Goal: Transaction & Acquisition: Purchase product/service

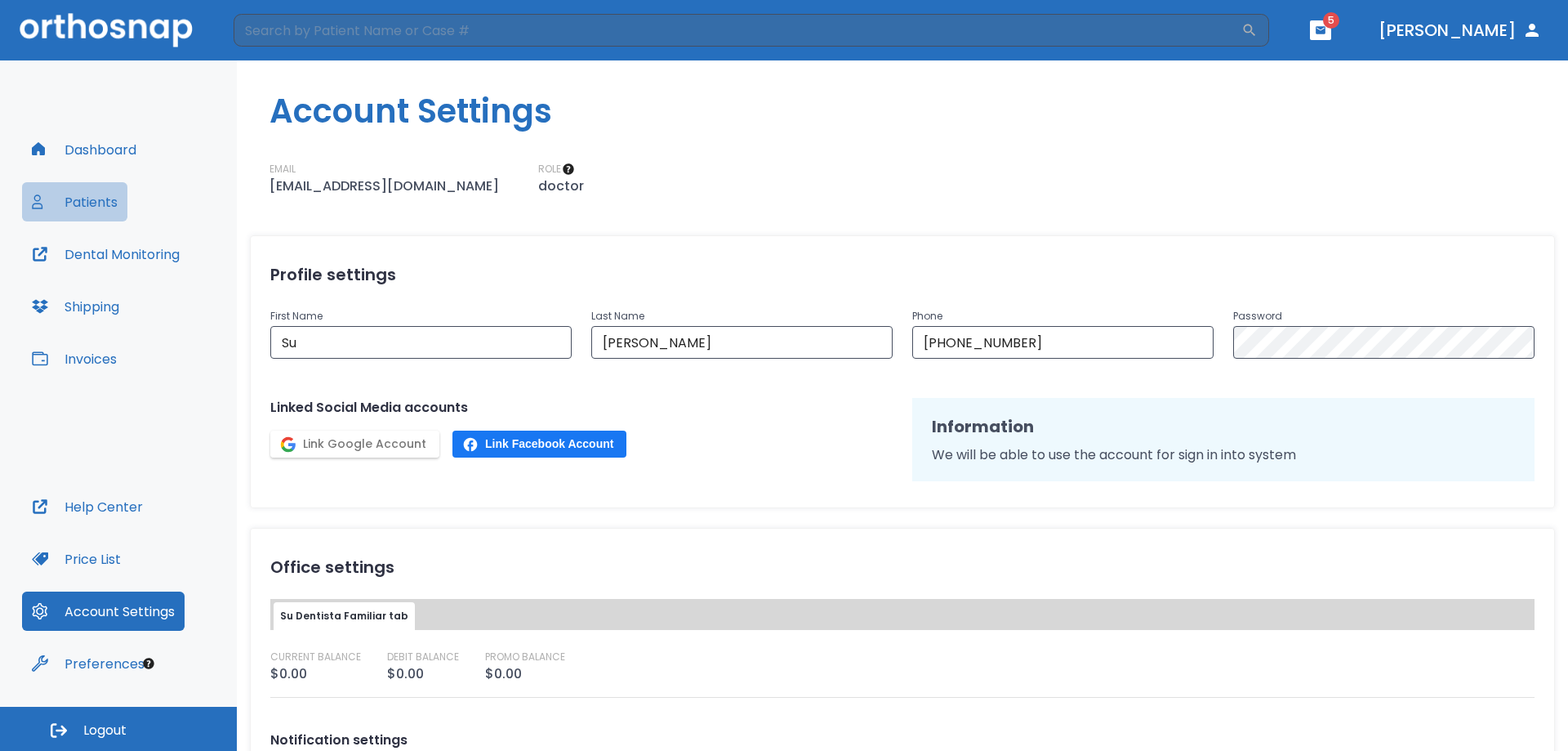
click at [86, 201] on button "Patients" at bounding box center [74, 201] width 105 height 39
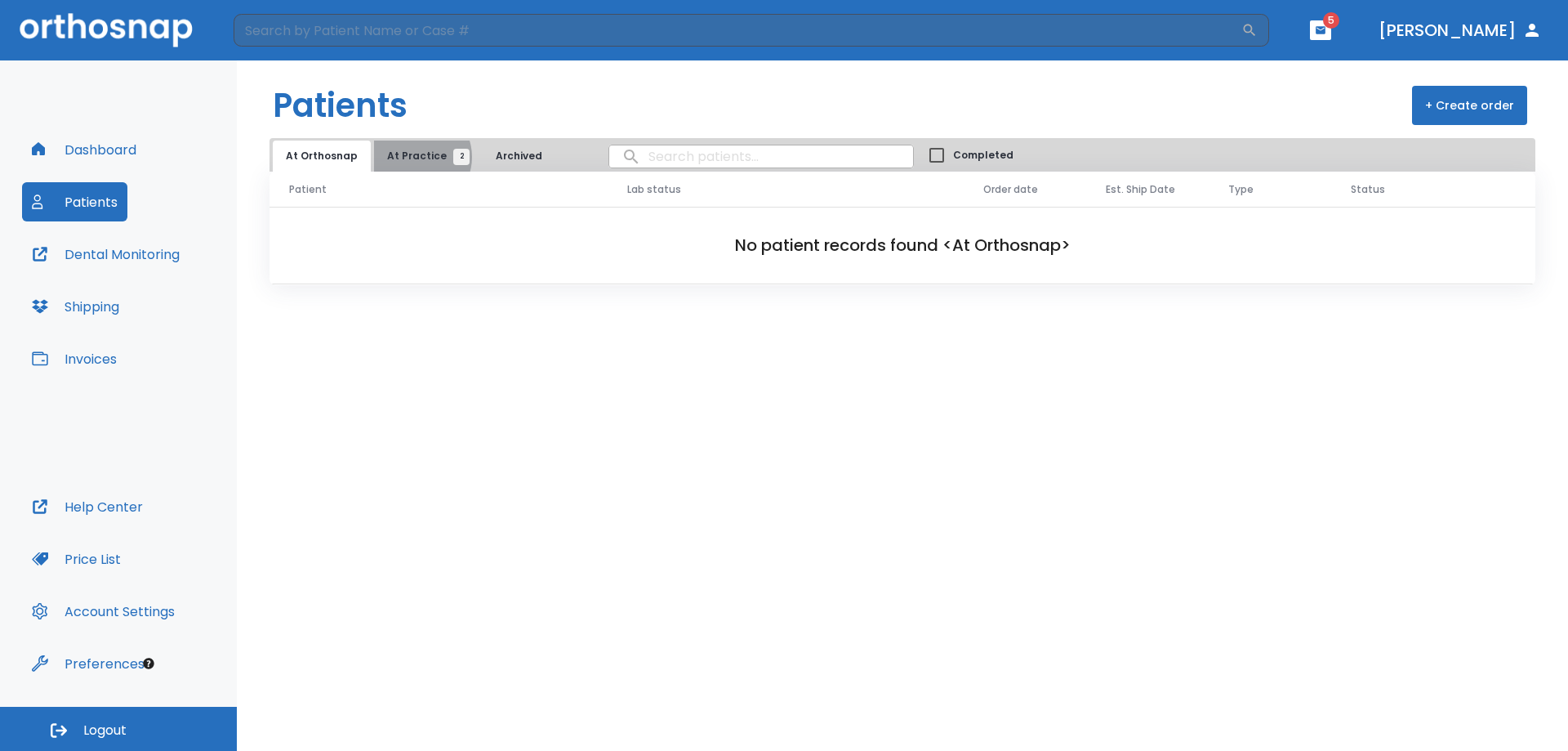
click at [411, 157] on span "At Practice 2" at bounding box center [424, 156] width 74 height 15
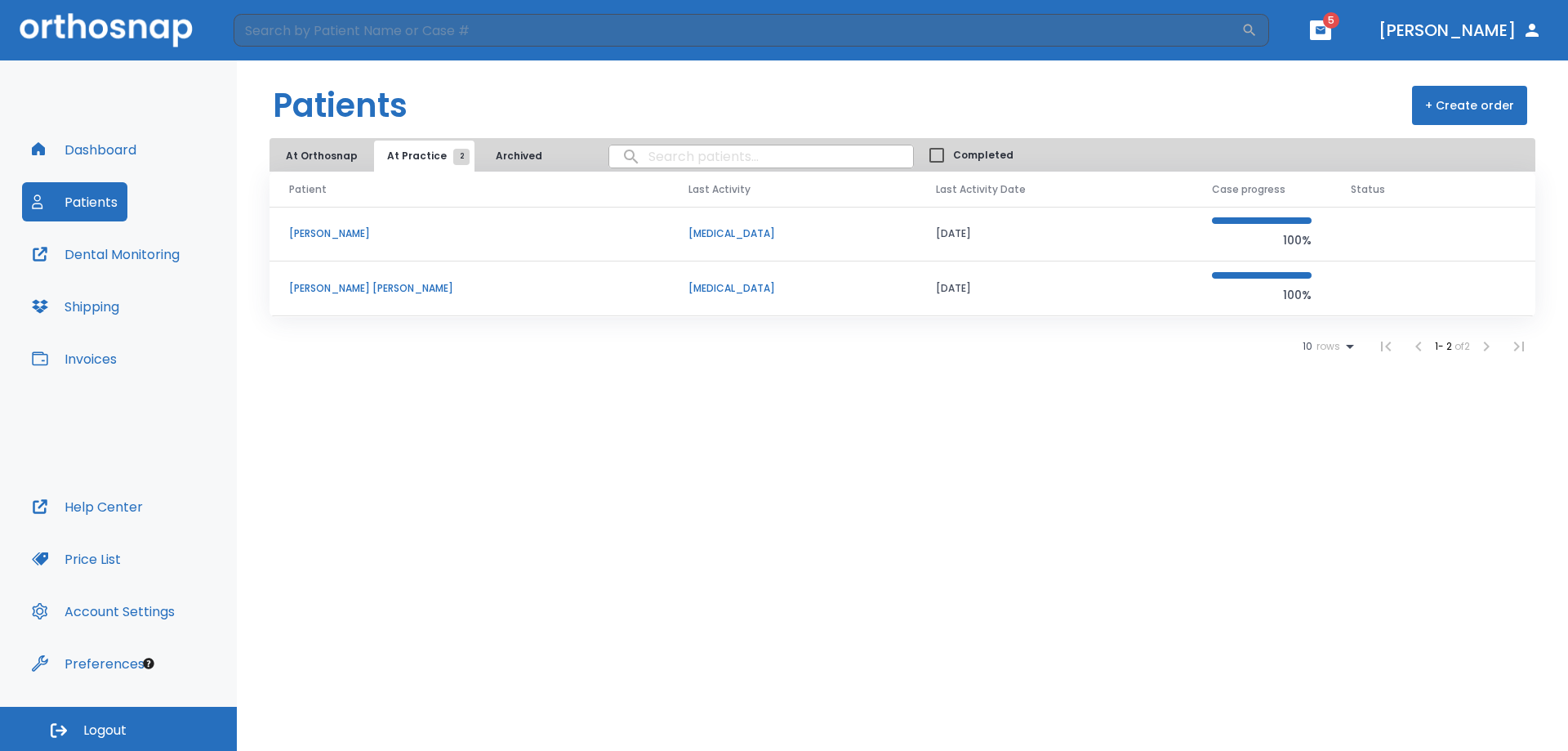
click at [1286, 278] on div "100%" at bounding box center [1261, 288] width 99 height 33
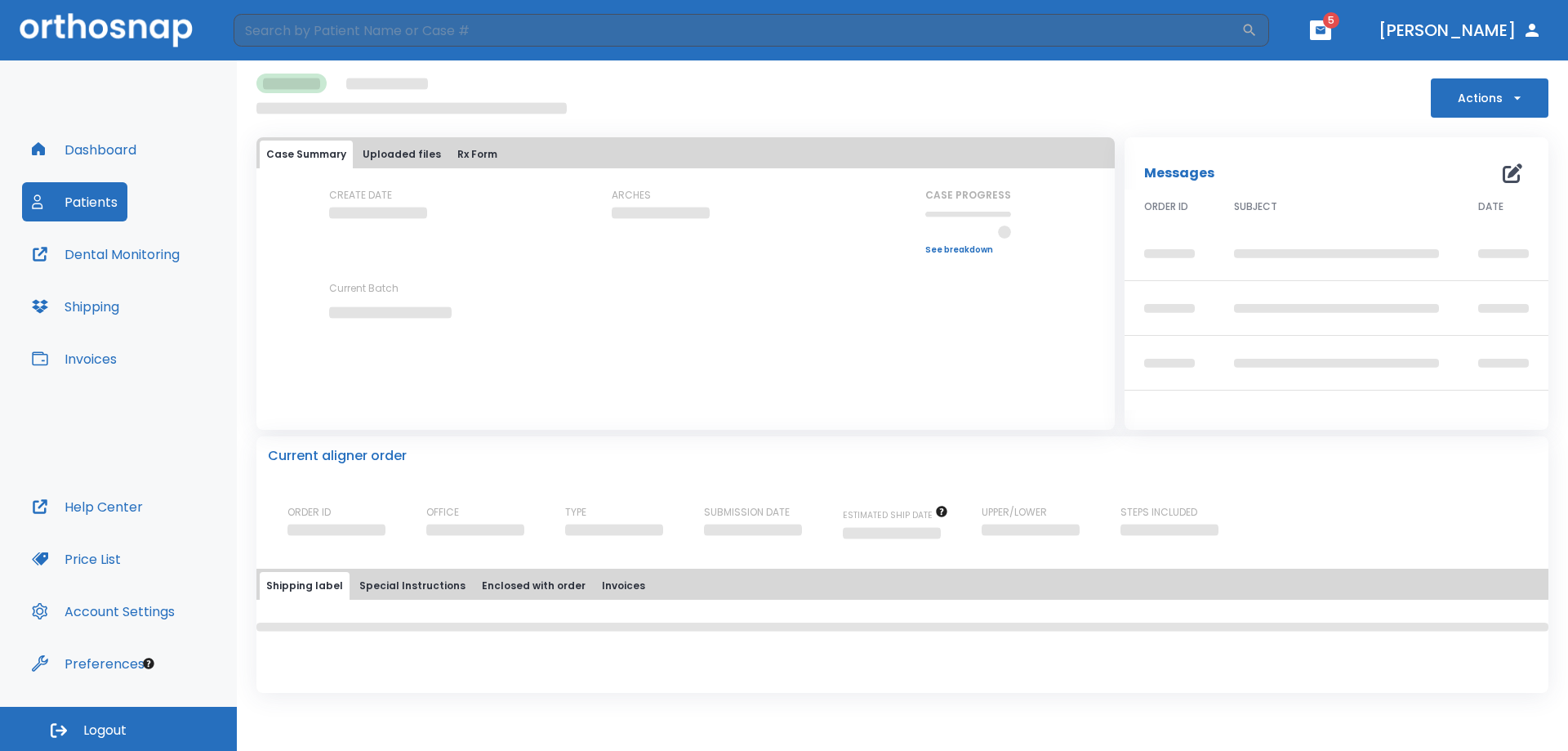
click at [94, 302] on button "Shipping" at bounding box center [75, 306] width 107 height 39
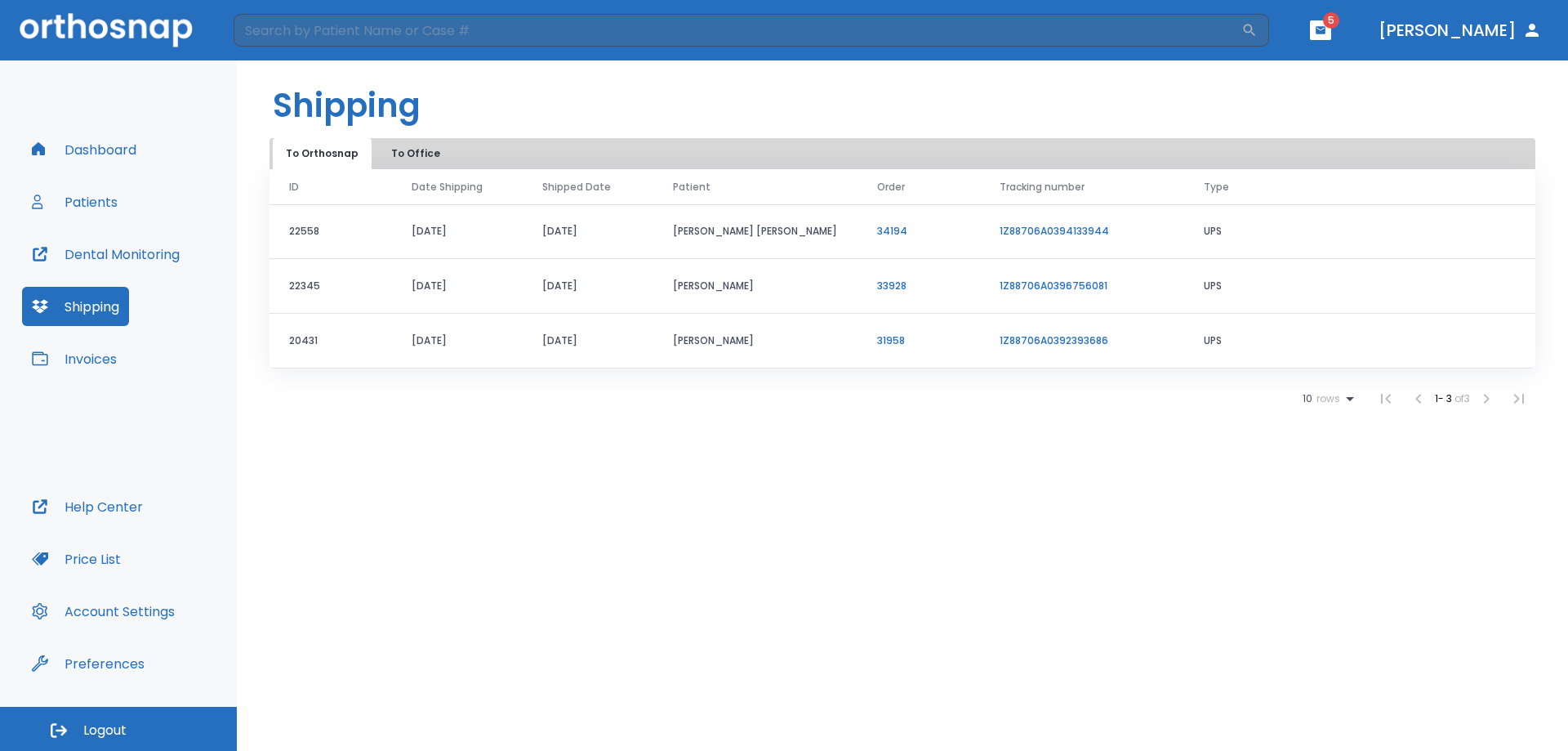
click at [86, 306] on button "Shipping" at bounding box center [75, 306] width 107 height 39
click at [84, 201] on button "Patients" at bounding box center [74, 201] width 105 height 39
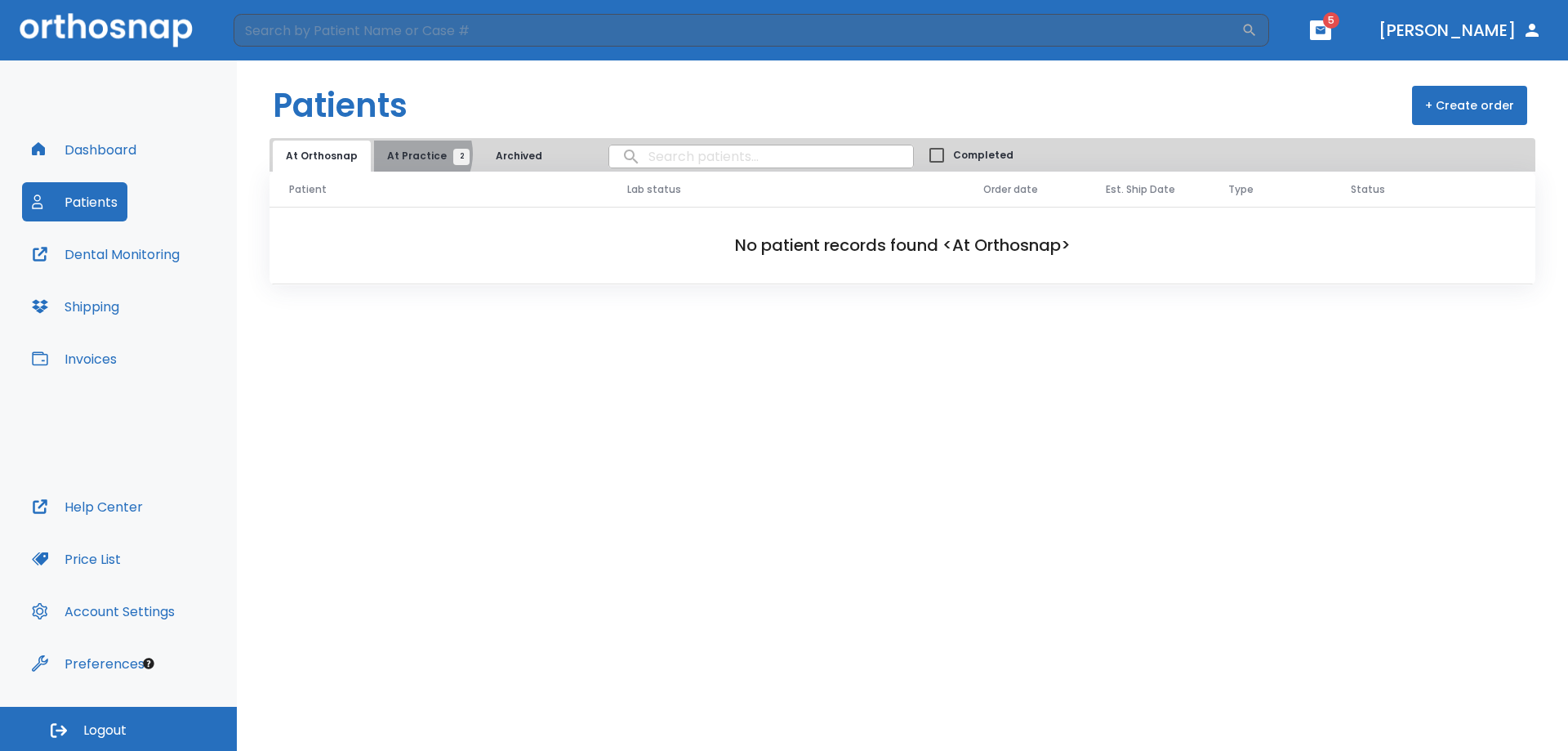
click at [408, 154] on span "At Practice 2" at bounding box center [424, 156] width 74 height 15
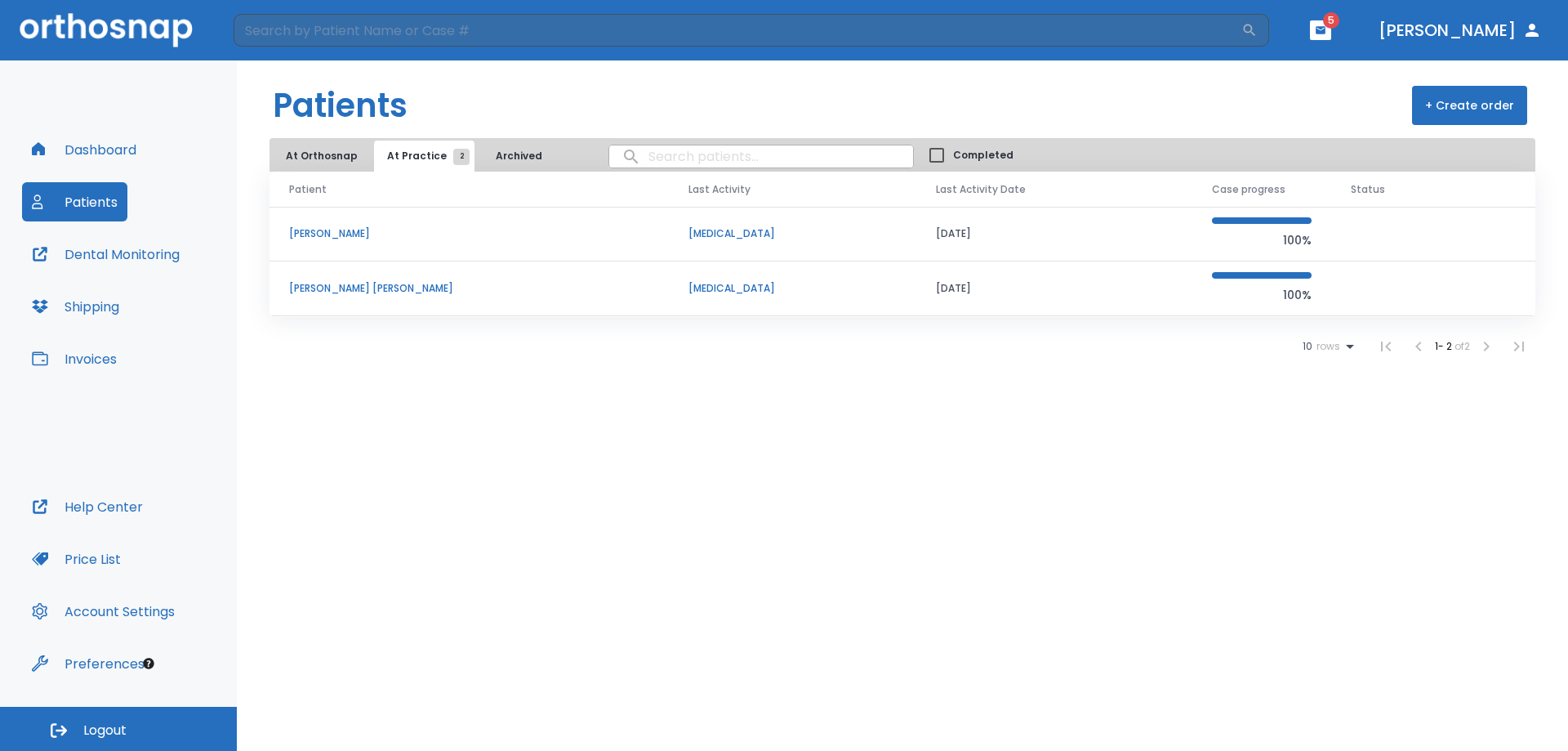
click at [330, 285] on p "[PERSON_NAME] [PERSON_NAME]" at bounding box center [469, 288] width 360 height 15
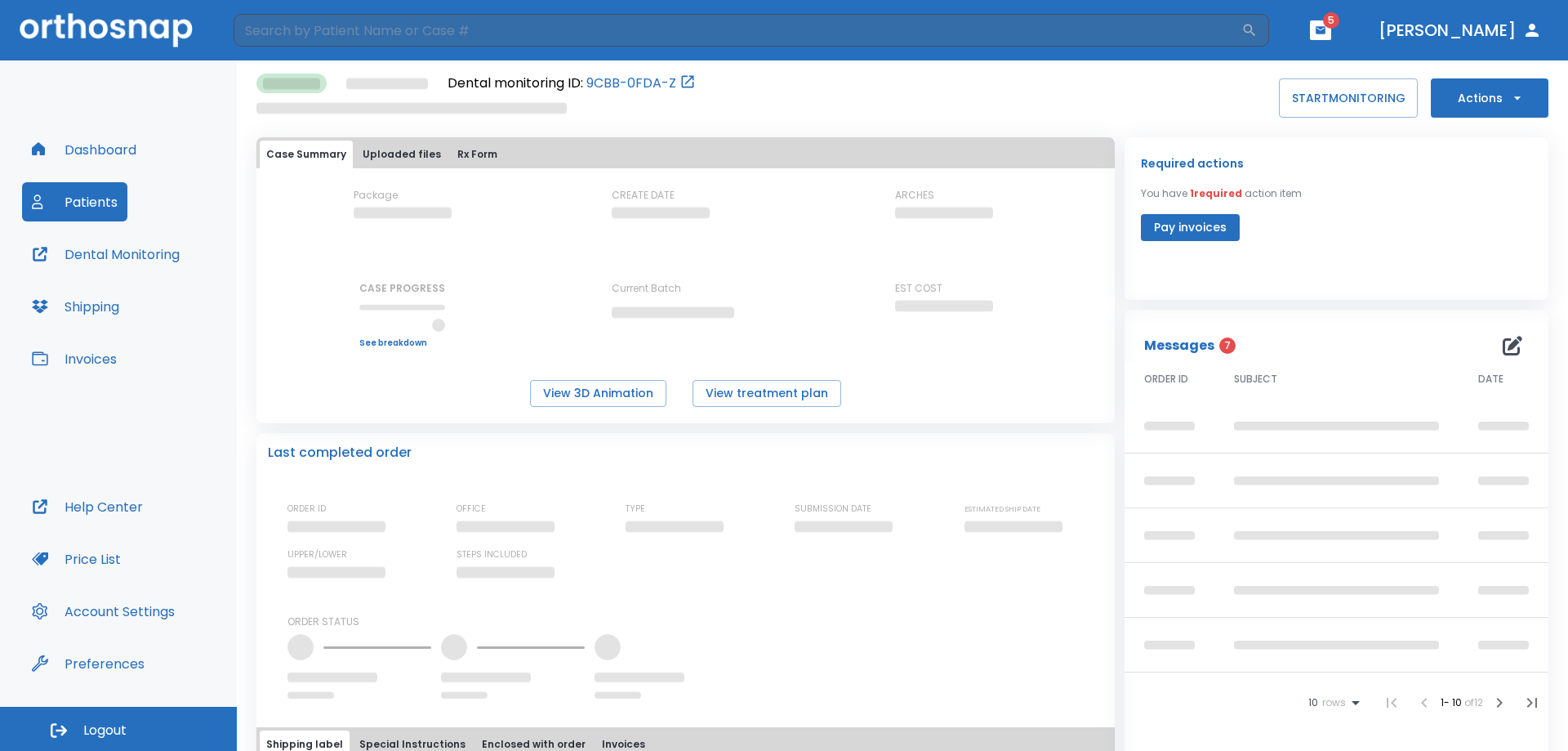
click at [1220, 343] on span "7" at bounding box center [1228, 346] width 17 height 17
click at [1208, 230] on button "Pay invoices" at bounding box center [1190, 227] width 99 height 27
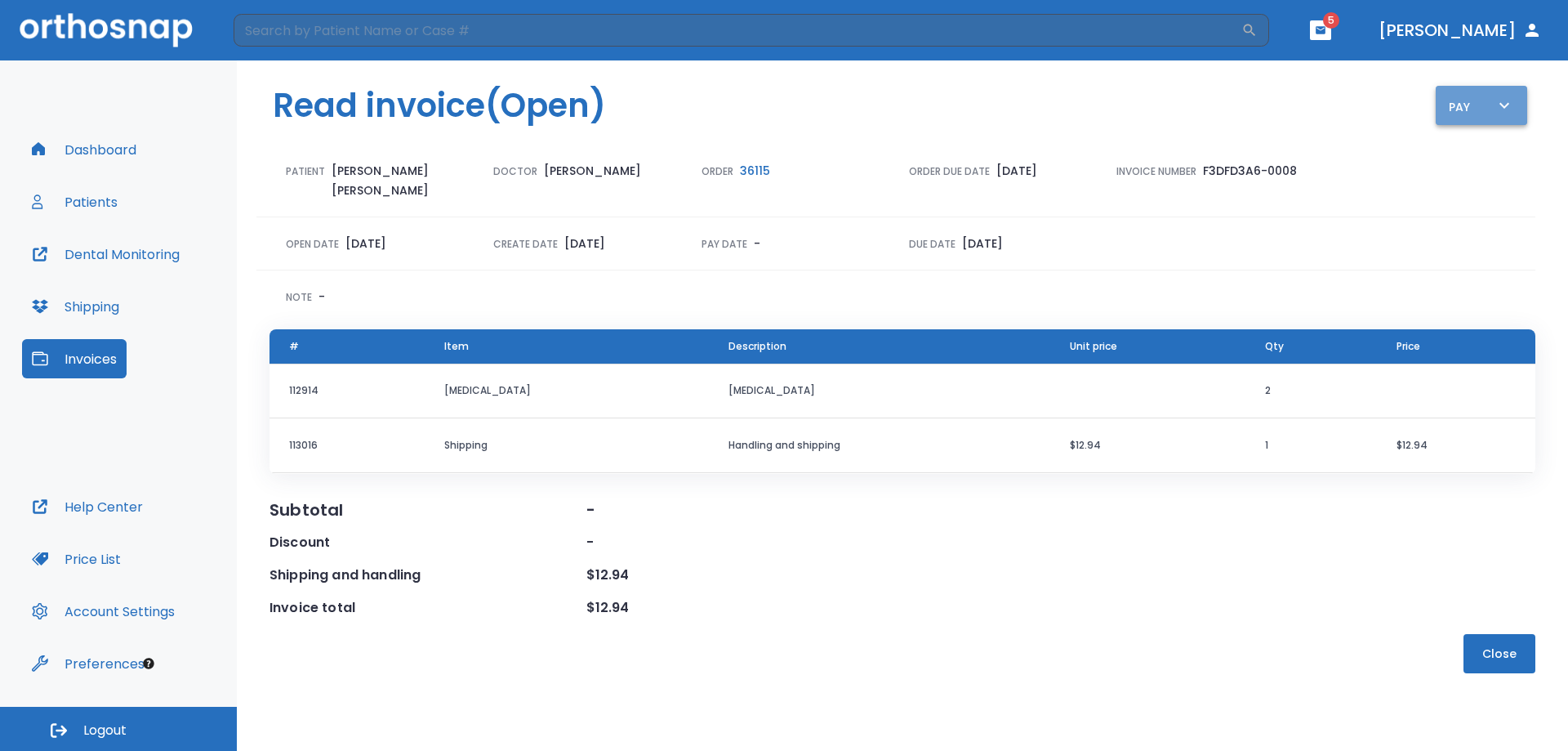
click at [1466, 104] on div "Pay" at bounding box center [1481, 105] width 65 height 20
click at [1484, 156] on p "Pay online by CC" at bounding box center [1489, 152] width 84 height 15
click at [1484, 634] on button "Close" at bounding box center [1499, 653] width 72 height 39
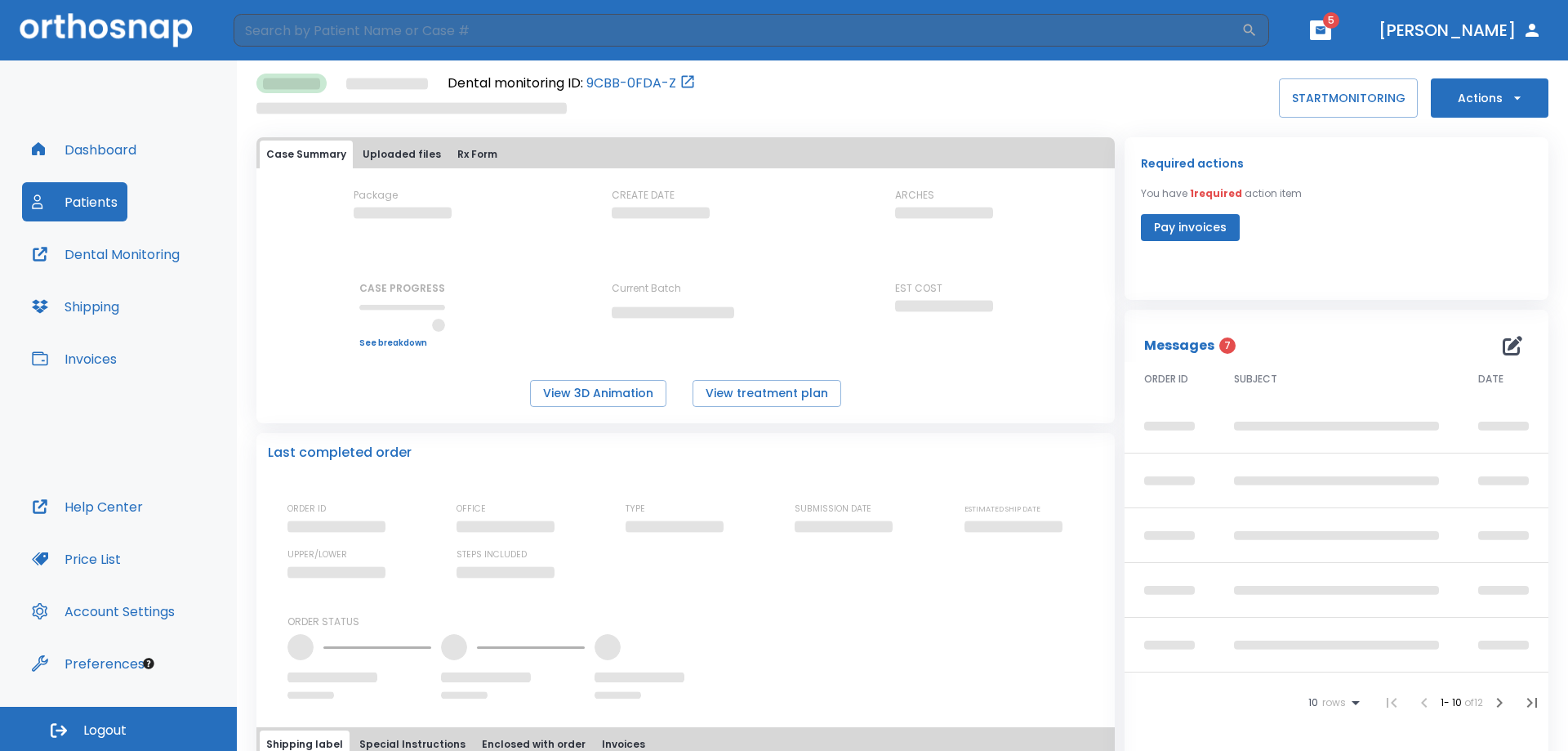
click at [1196, 221] on button "Pay invoices" at bounding box center [1190, 227] width 99 height 27
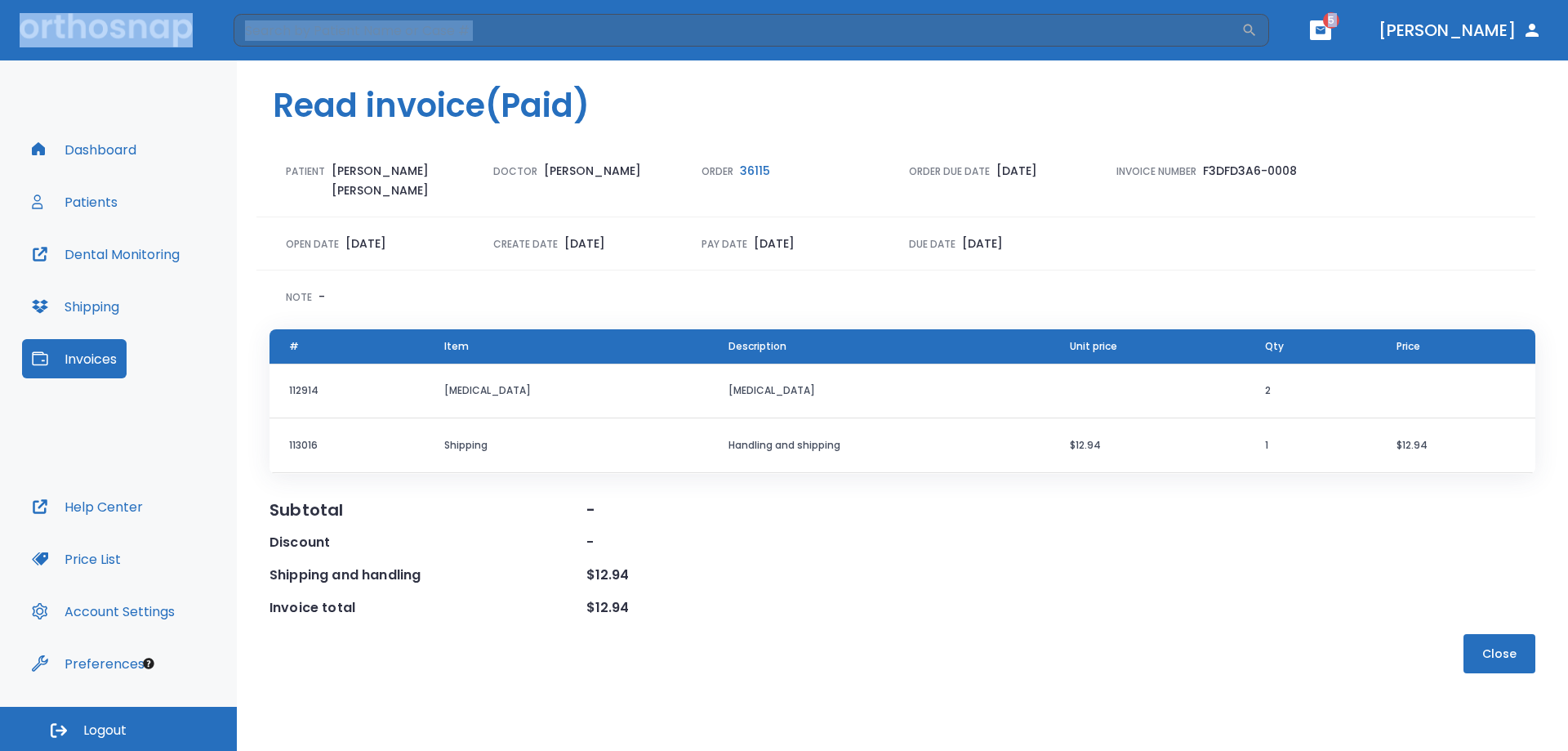
drag, startPoint x: 39, startPoint y: -1, endPoint x: 93, endPoint y: 98, distance: 112.8
click at [93, 98] on div "​ 5 [PERSON_NAME] Dashboard Patients Dental Monitoring Shipping Invoices Help C…" at bounding box center [784, 375] width 1568 height 751
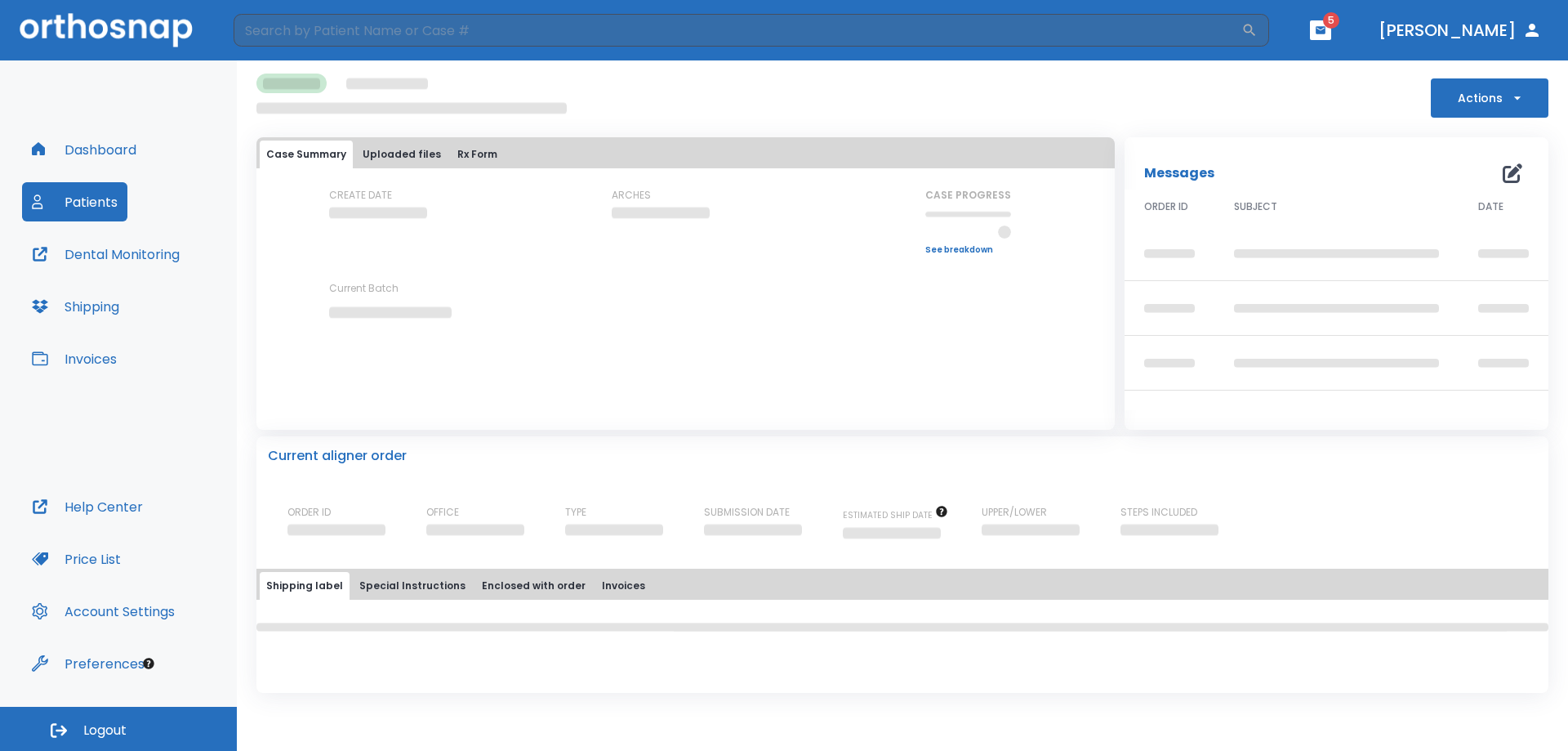
click at [1339, 21] on span "5" at bounding box center [1332, 21] width 17 height 17
click at [1326, 33] on icon "button" at bounding box center [1321, 29] width 10 height 8
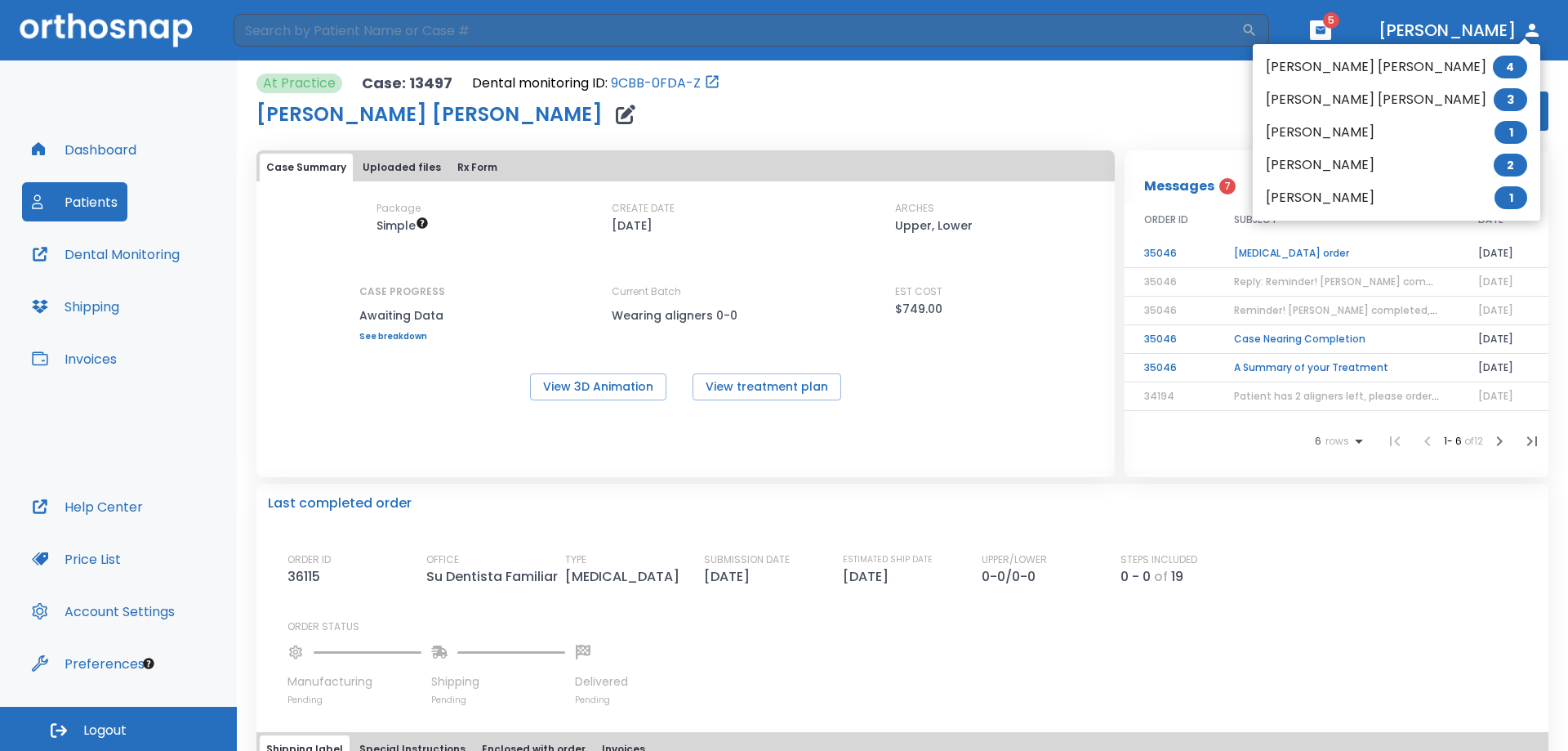
click at [1494, 99] on span "3" at bounding box center [1510, 99] width 33 height 23
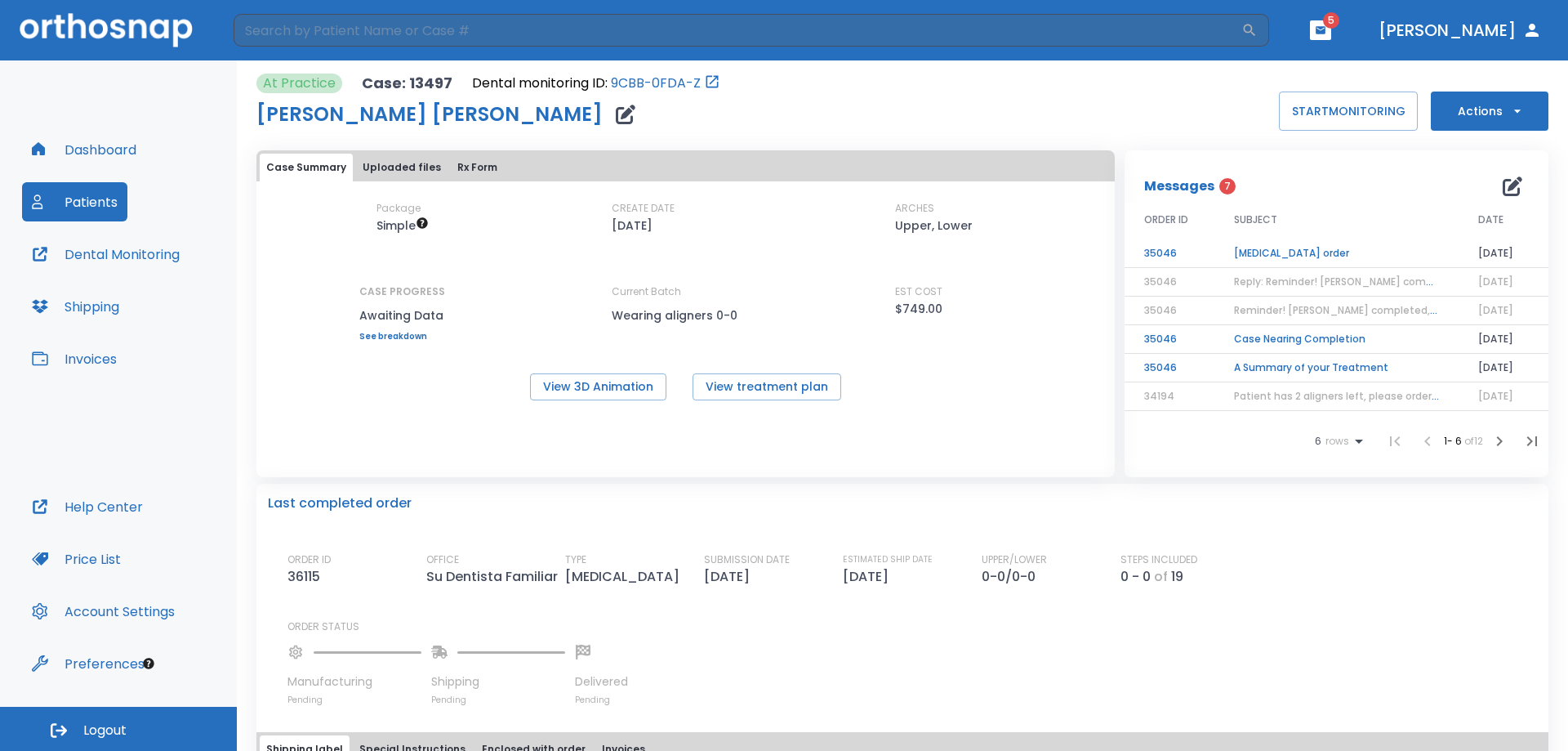
click at [1287, 248] on td "[MEDICAL_DATA] order" at bounding box center [1337, 253] width 244 height 28
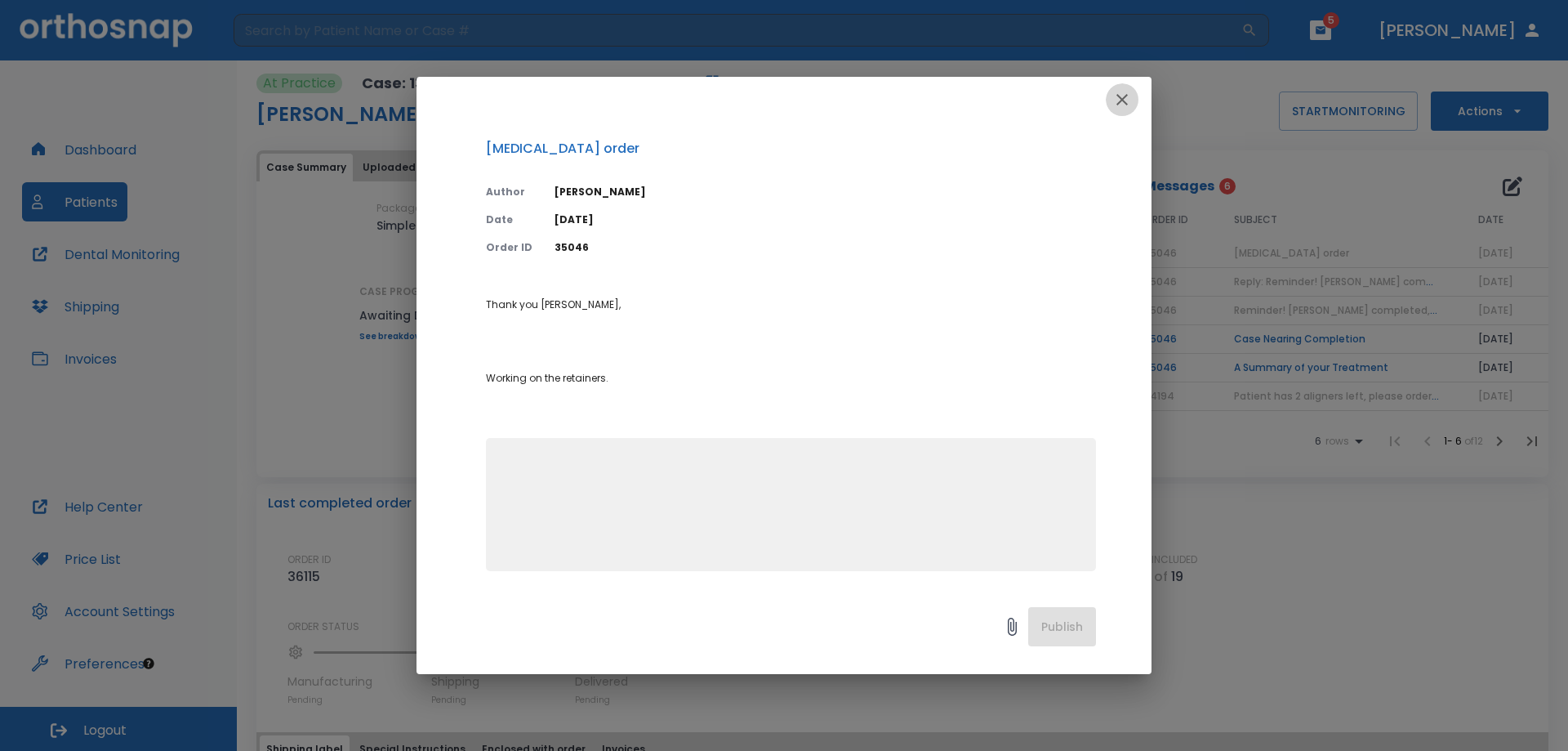
click at [1116, 98] on icon "button" at bounding box center [1122, 99] width 19 height 19
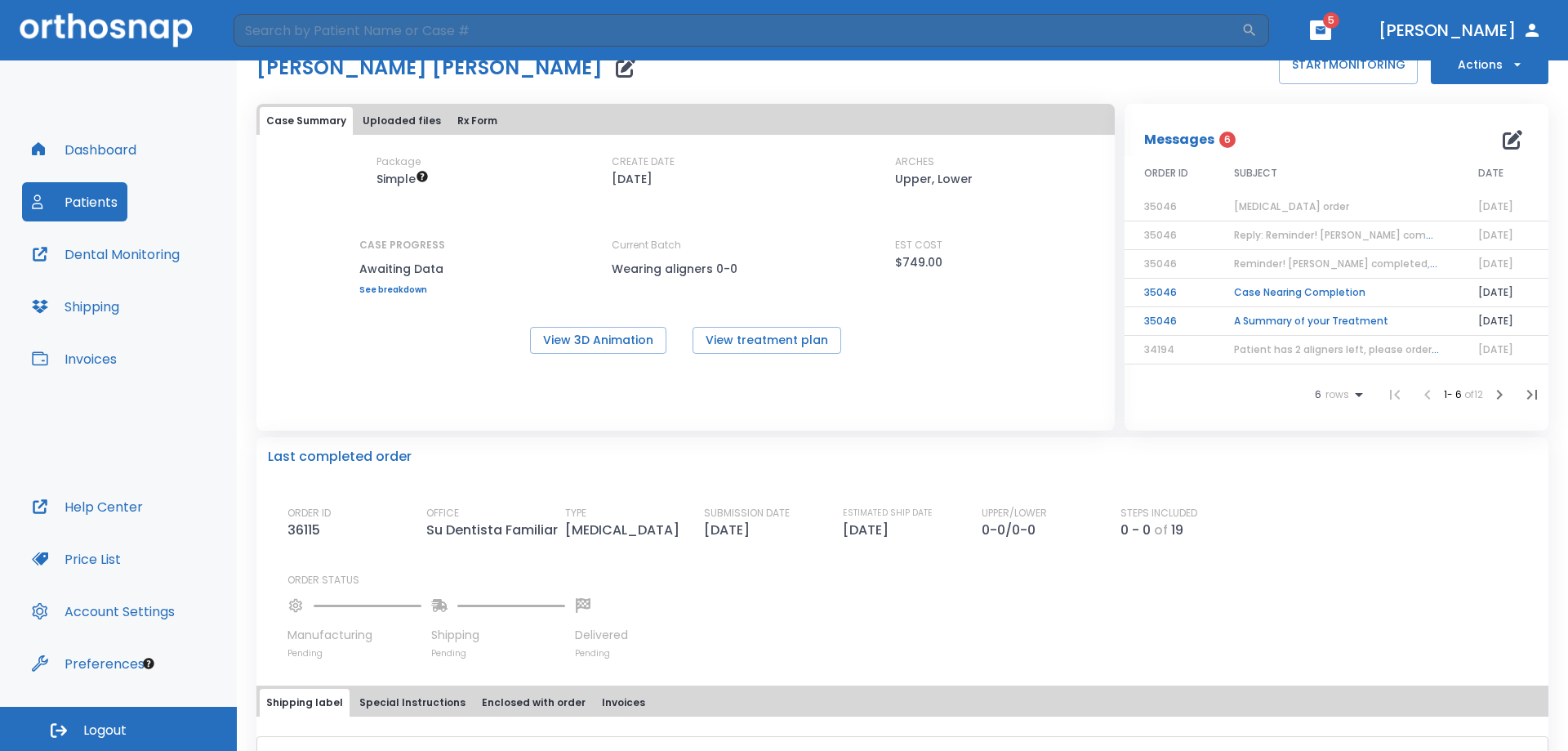
scroll to position [455, 0]
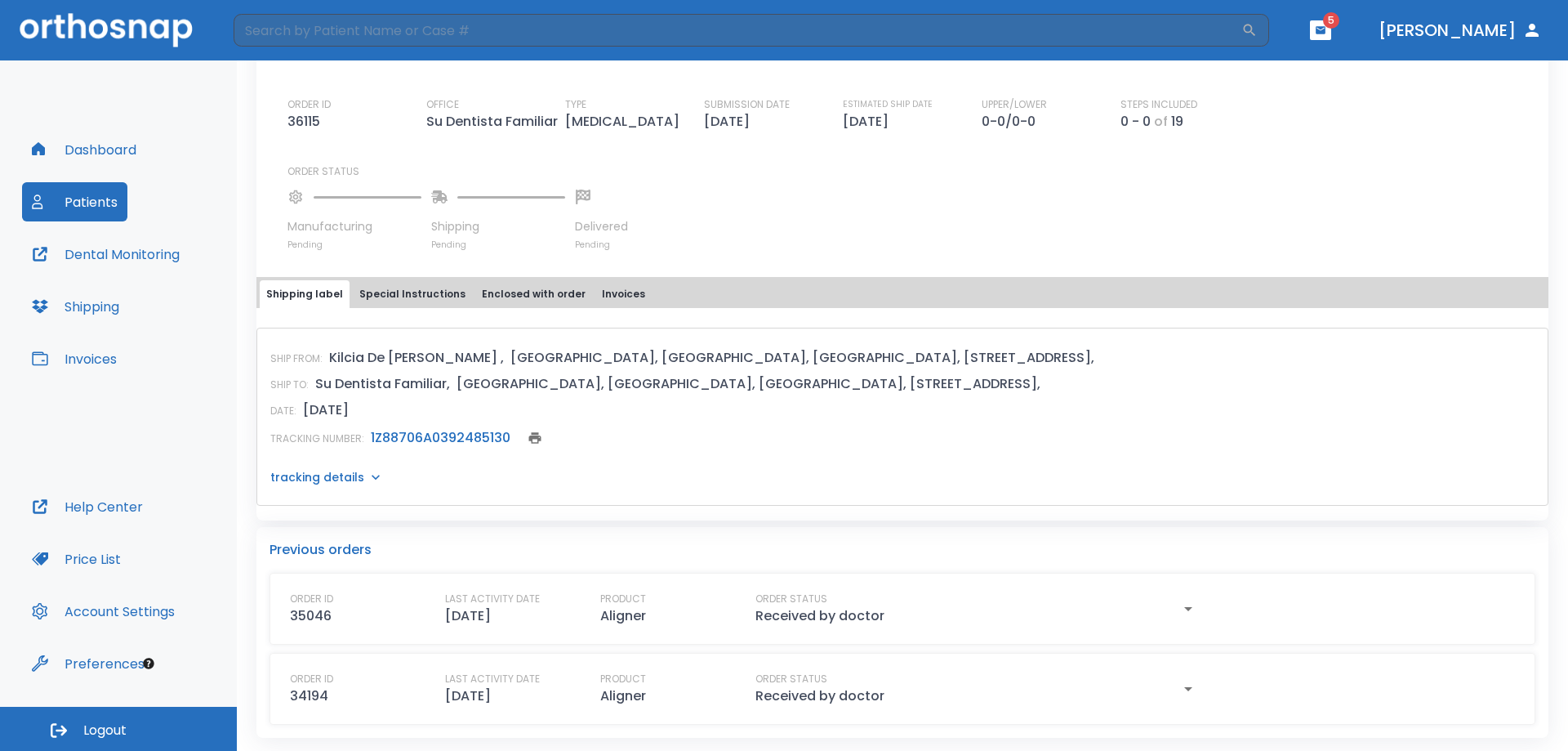
click at [467, 437] on link "1Z88706A0392485130" at bounding box center [440, 437] width 140 height 18
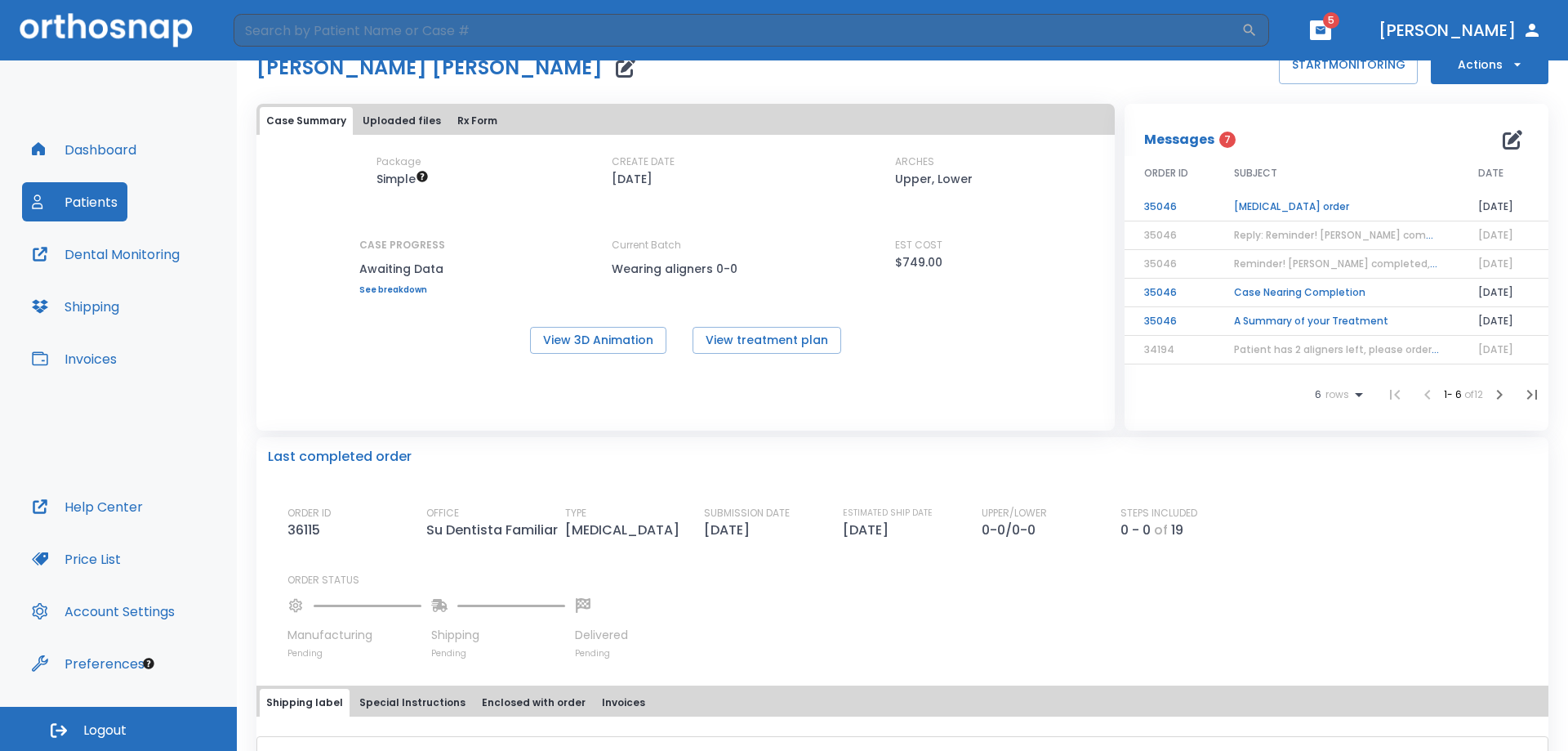
scroll to position [0, 0]
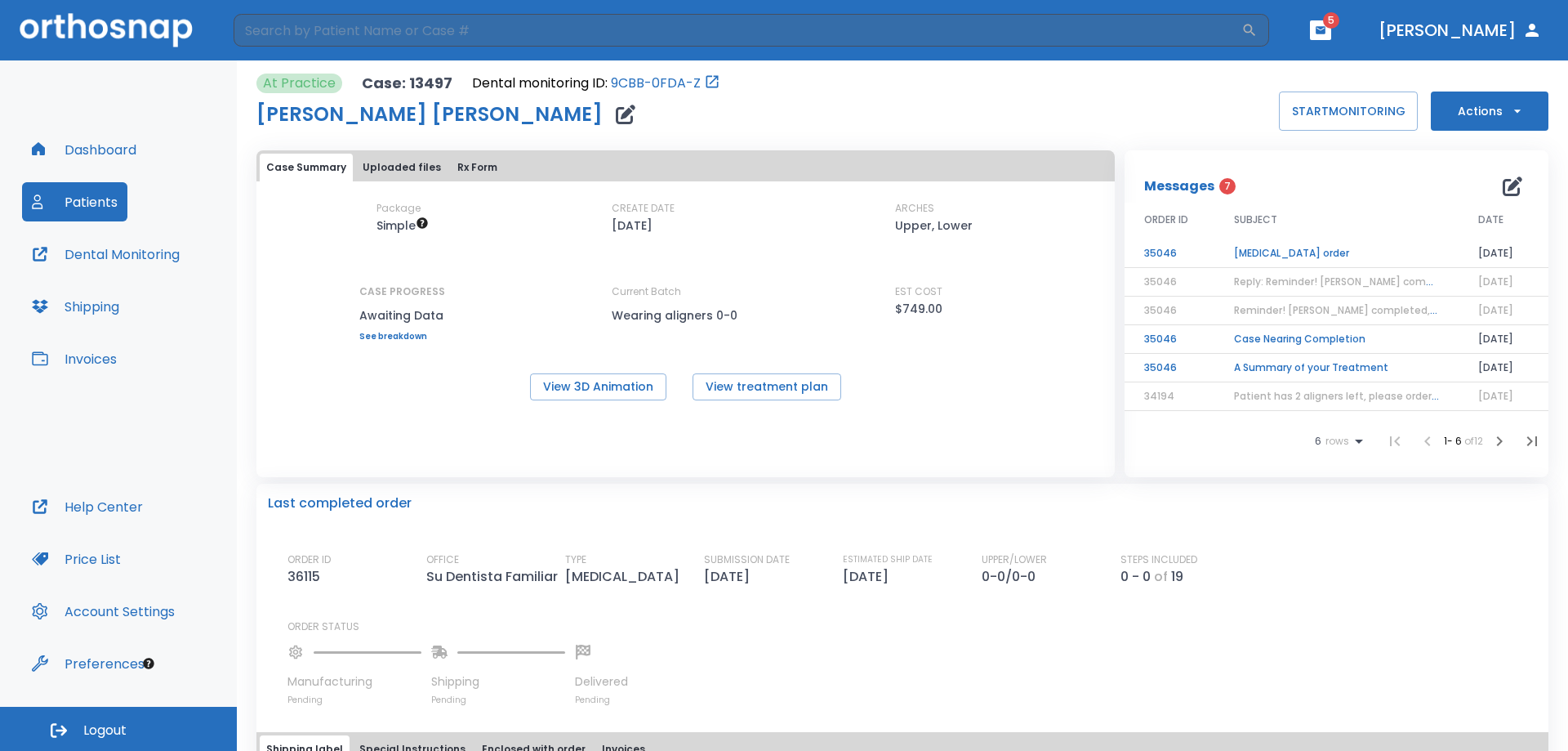
click at [1220, 190] on span "7" at bounding box center [1228, 186] width 17 height 17
click at [1267, 251] on td "[MEDICAL_DATA] order" at bounding box center [1337, 253] width 244 height 28
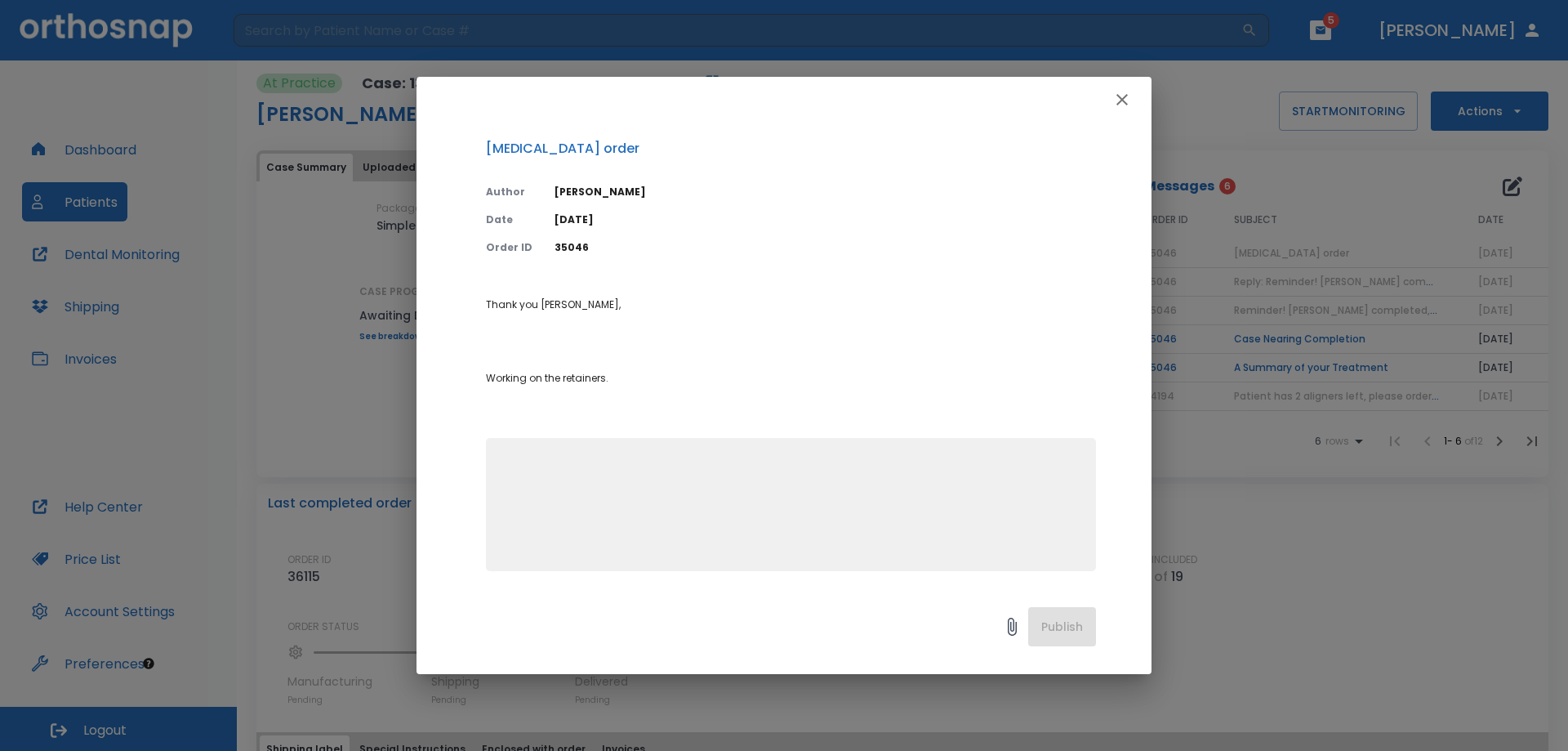
click at [1127, 98] on icon "button" at bounding box center [1122, 99] width 19 height 19
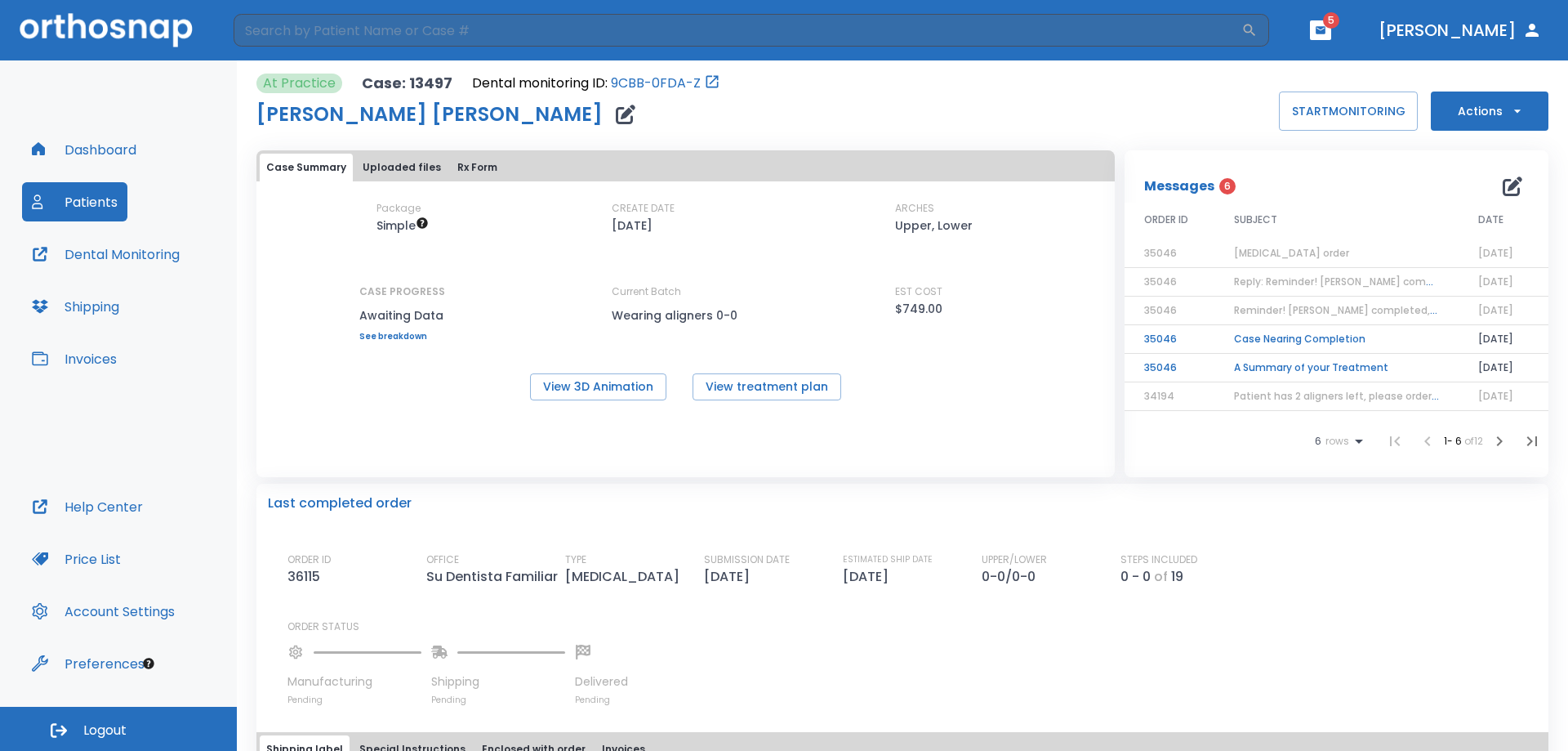
click at [86, 199] on button "Patients" at bounding box center [74, 201] width 105 height 39
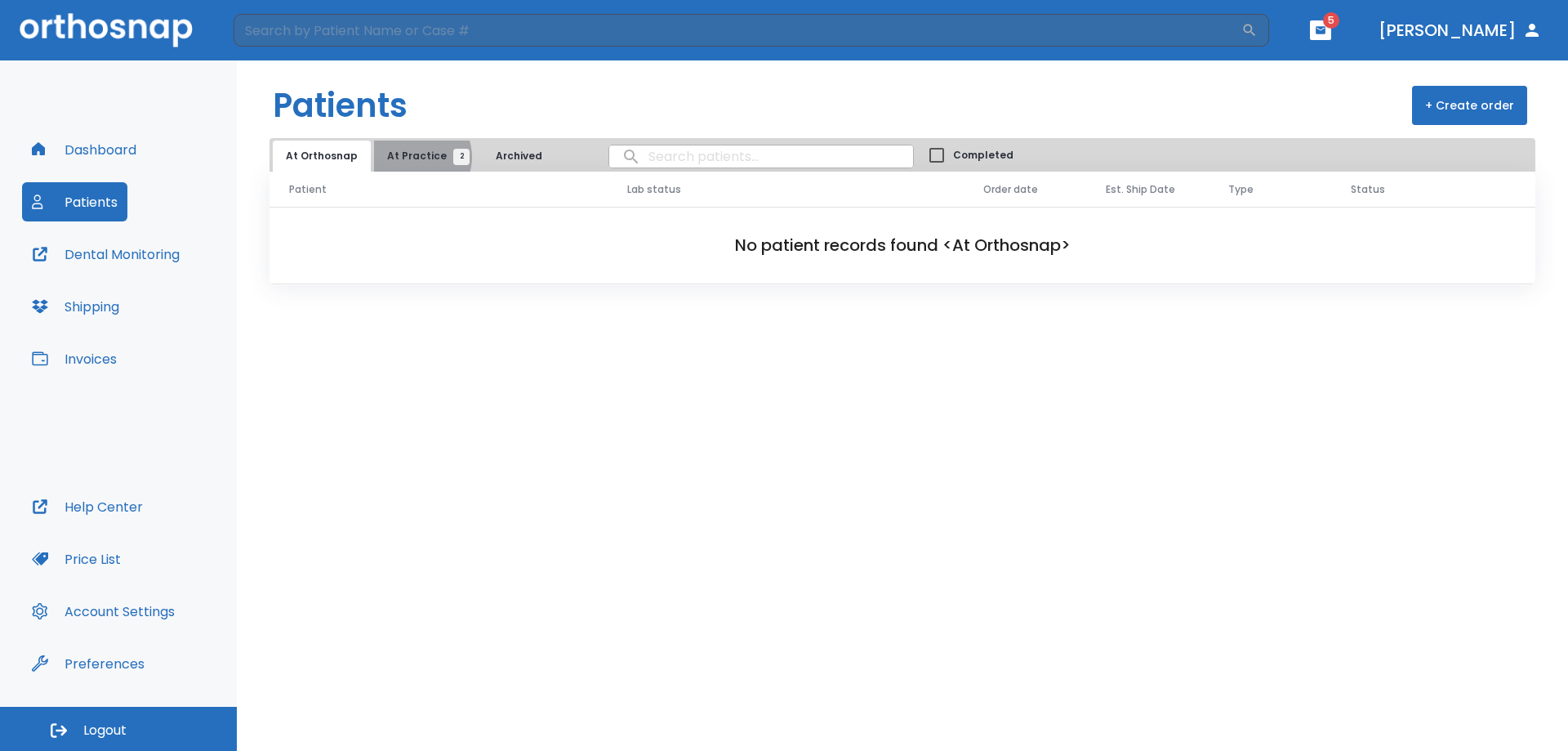
click at [411, 157] on span "At Practice 2" at bounding box center [424, 156] width 74 height 15
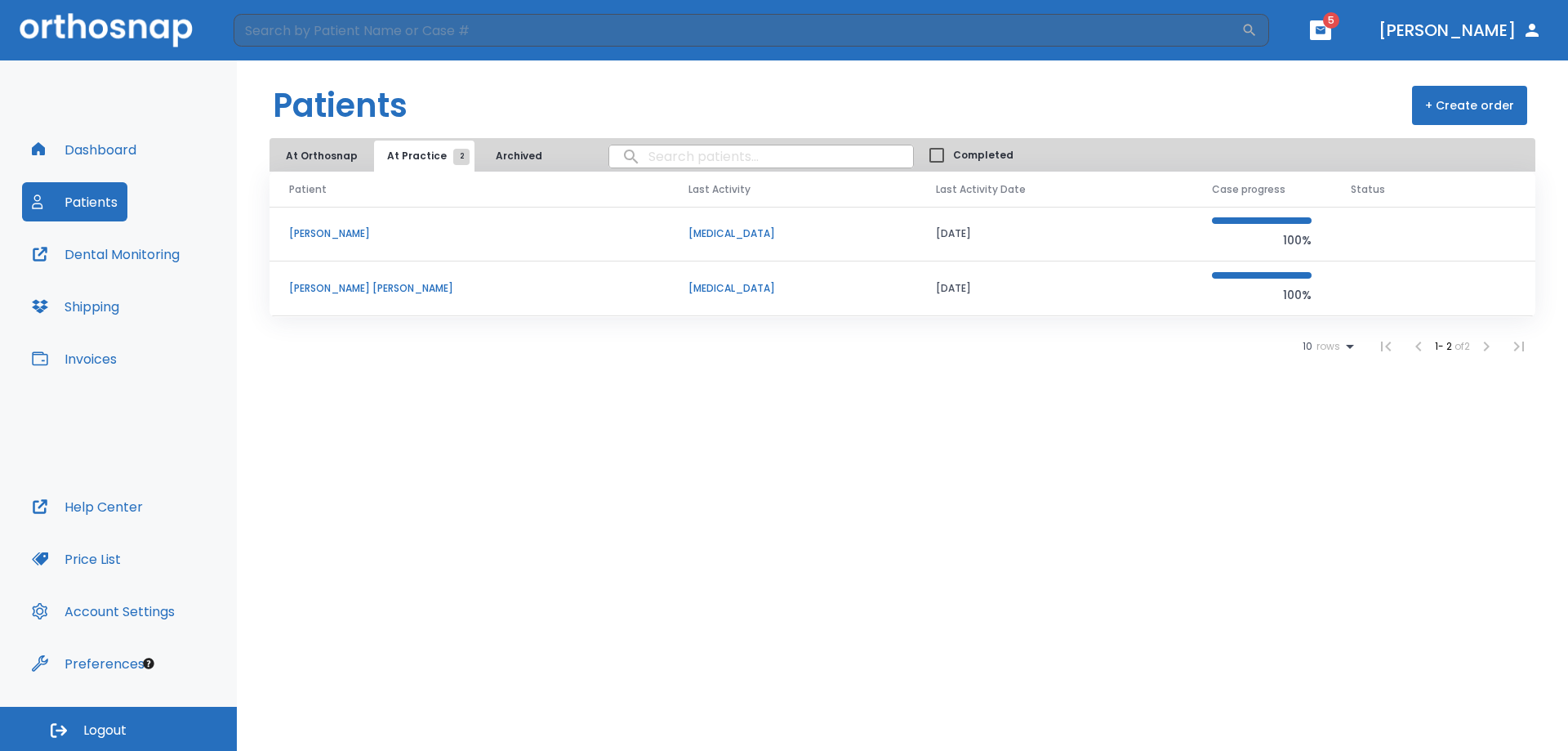
click at [1282, 221] on span at bounding box center [1261, 221] width 99 height 7
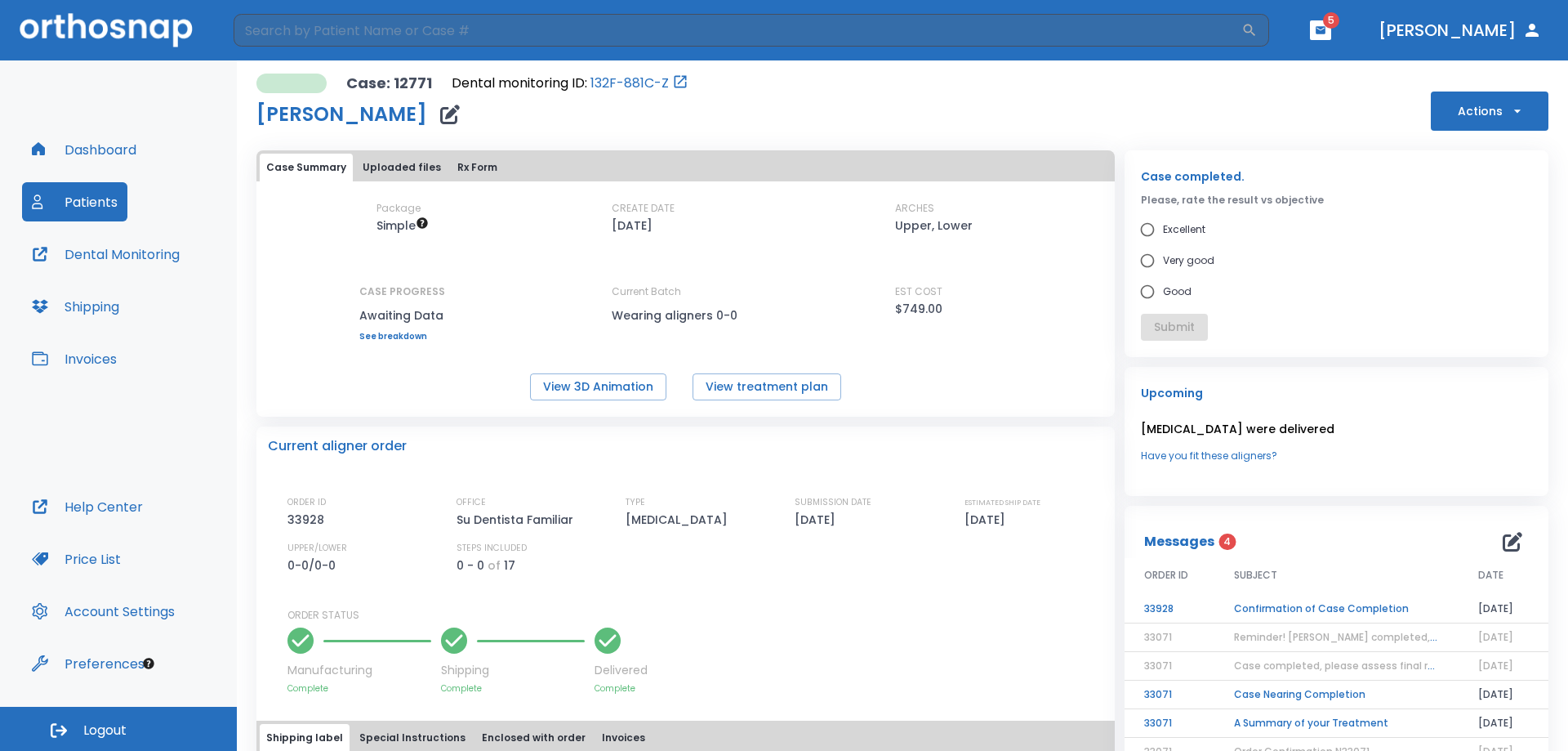
click at [1485, 89] on div "Case: 12771 Dental monitoring ID: 132F-881C-Z [PERSON_NAME] Actions" at bounding box center [902, 102] width 1292 height 57
click at [1510, 104] on icon "button" at bounding box center [1518, 111] width 17 height 17
click at [87, 304] on div at bounding box center [784, 375] width 1568 height 751
click at [99, 358] on button "Invoices" at bounding box center [74, 358] width 104 height 39
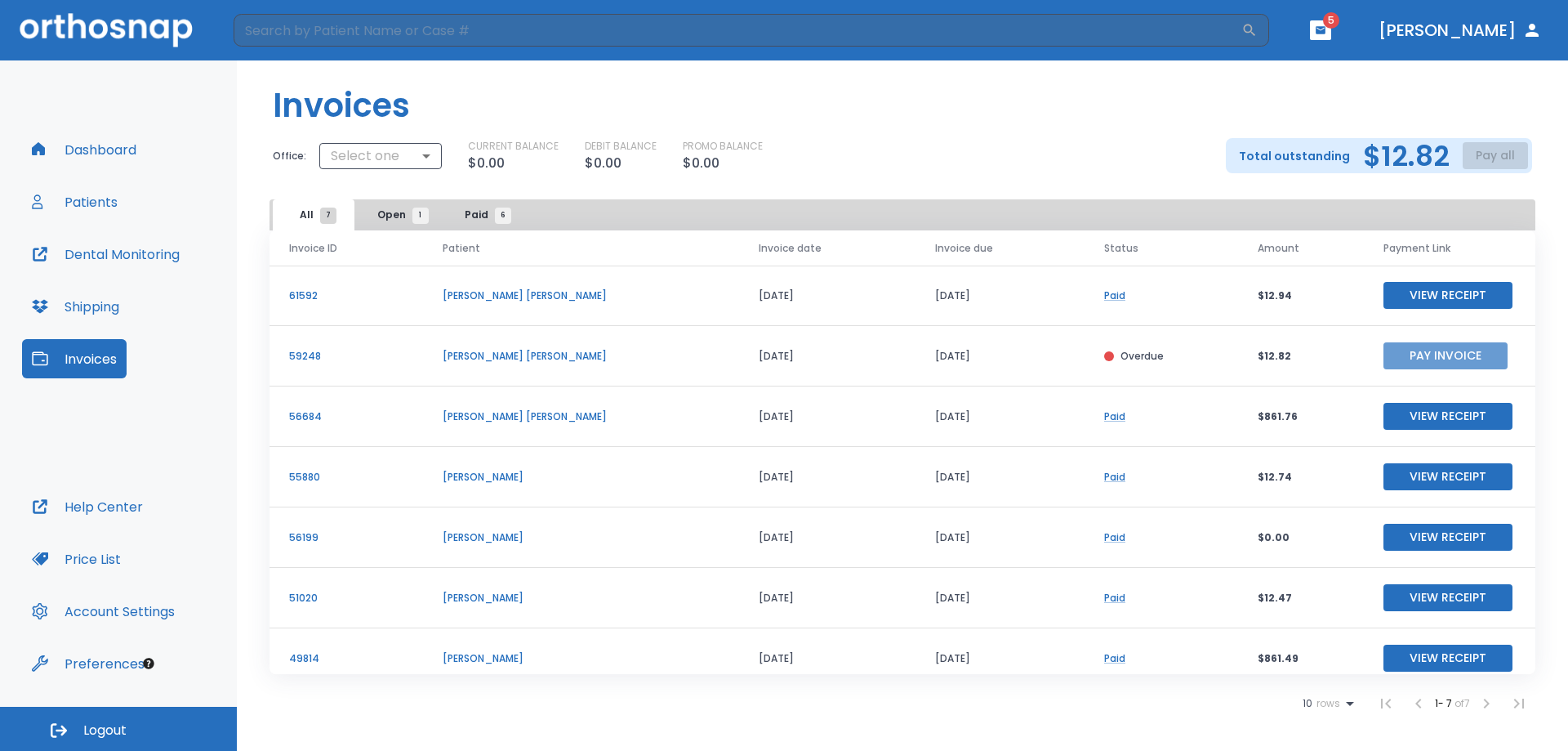
click at [1437, 351] on button "Pay Invoice" at bounding box center [1445, 356] width 124 height 27
click at [1494, 152] on div "Total outstanding $12.82 Pay all" at bounding box center [1379, 155] width 307 height 35
click at [1419, 353] on button "Pay Invoice" at bounding box center [1445, 356] width 124 height 27
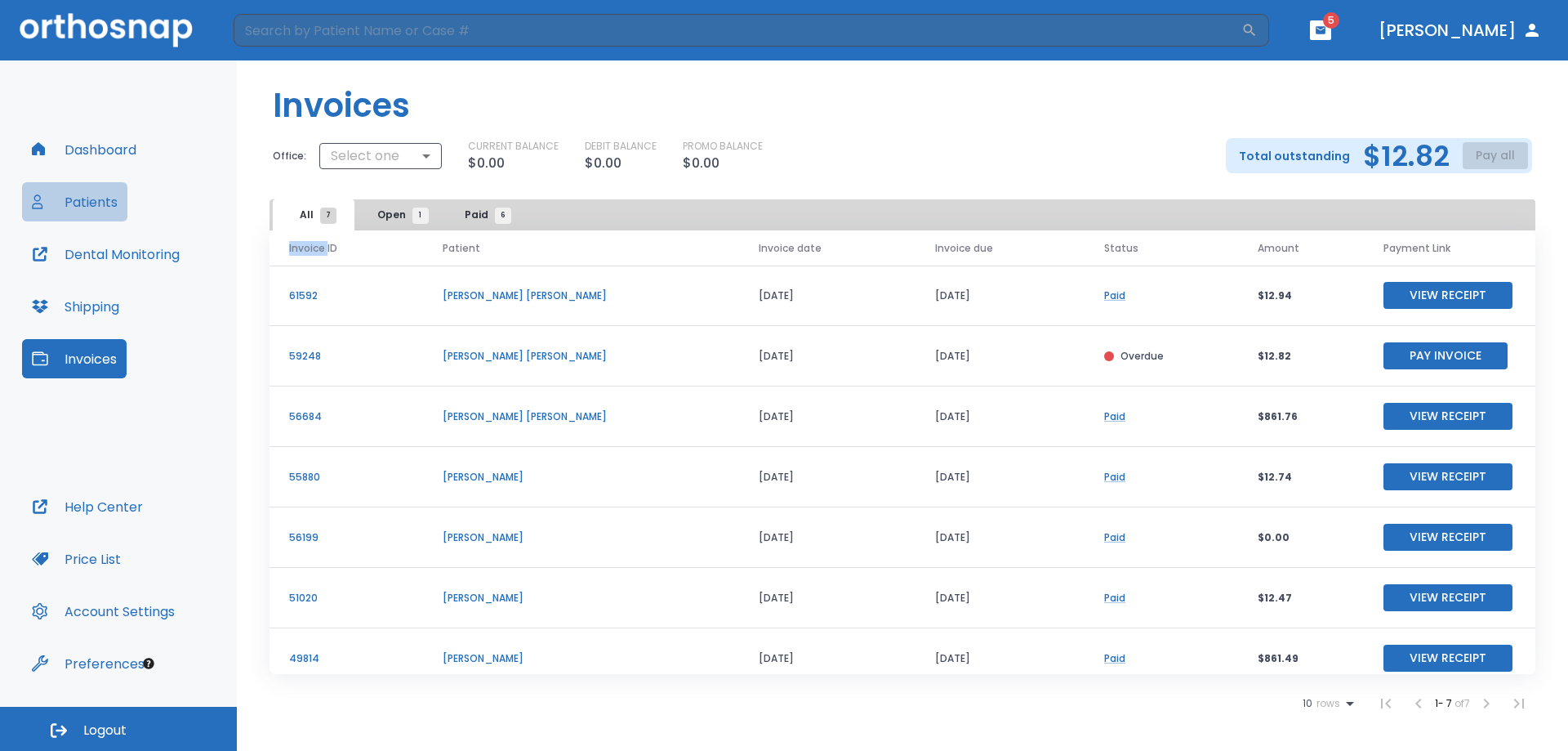
click at [74, 205] on button "Patients" at bounding box center [74, 201] width 105 height 39
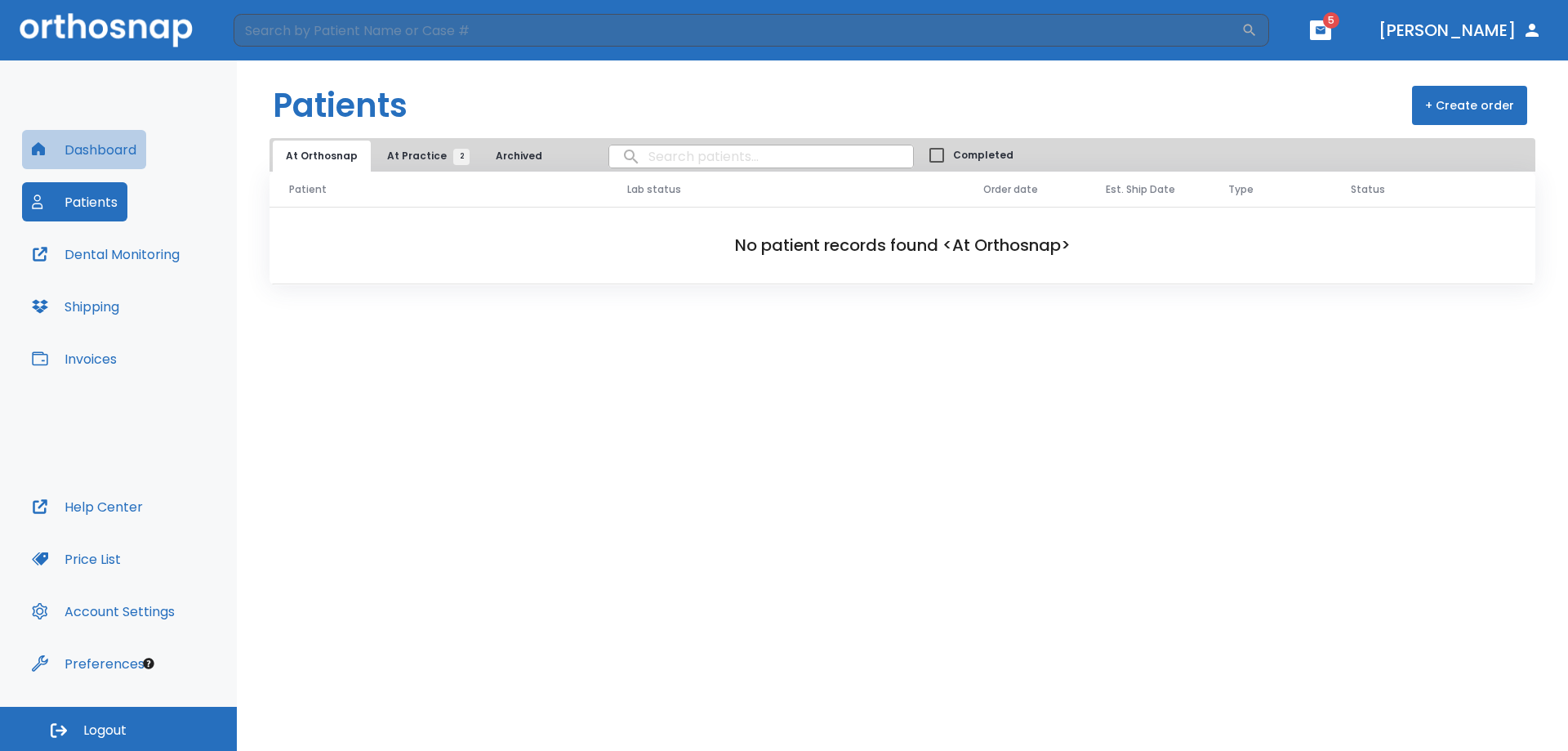
click at [87, 149] on button "Dashboard" at bounding box center [84, 149] width 124 height 39
